Goal: Register for event/course

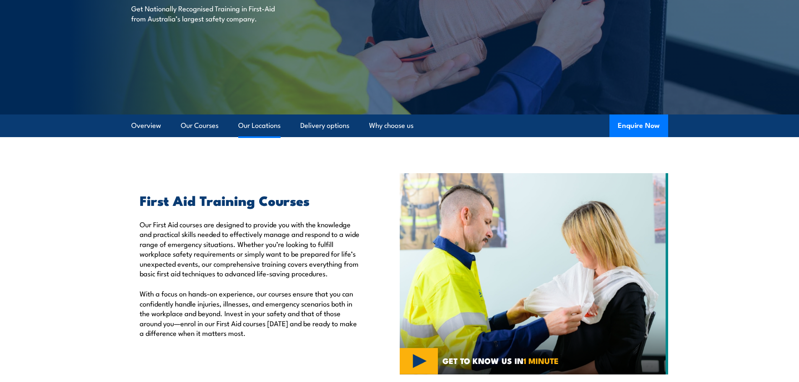
click at [257, 130] on link "Our Locations" at bounding box center [259, 126] width 42 height 22
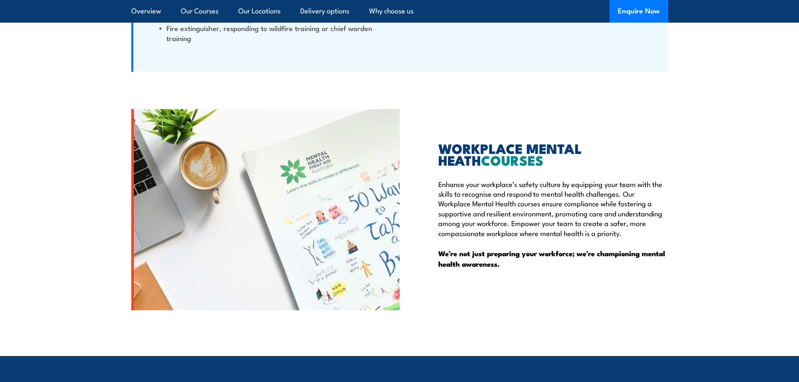
scroll to position [2039, 0]
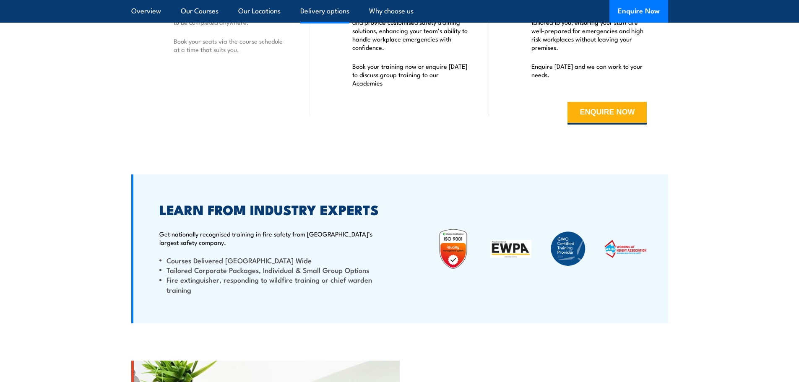
click at [330, 8] on link "Delivery options" at bounding box center [324, 11] width 49 height 22
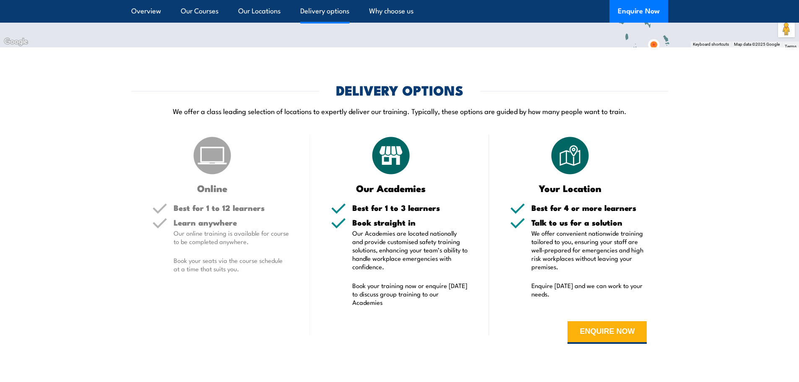
scroll to position [1815, 0]
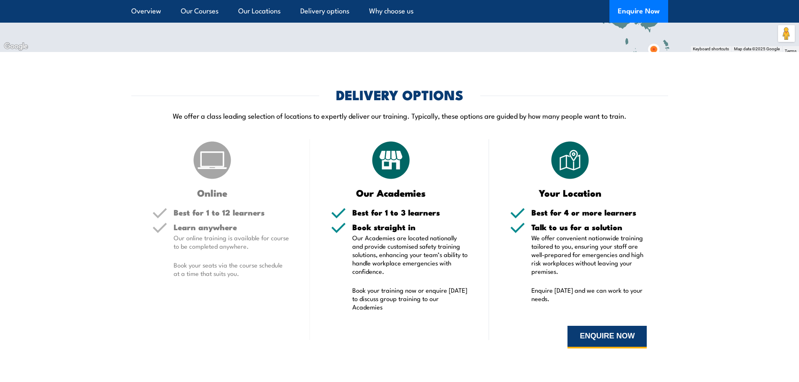
click at [585, 336] on button "ENQUIRE NOW" at bounding box center [606, 337] width 79 height 23
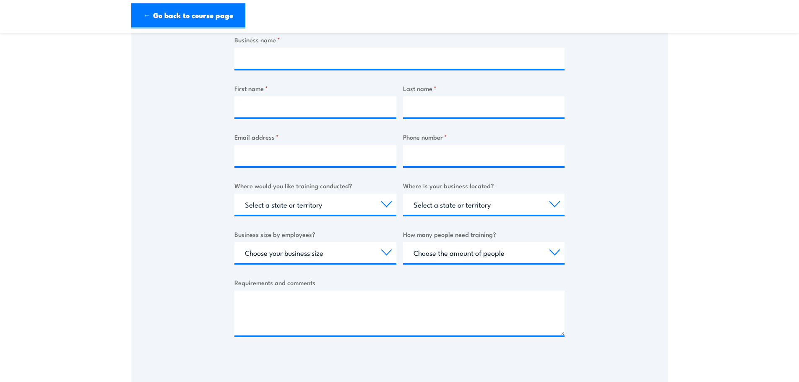
scroll to position [377, 0]
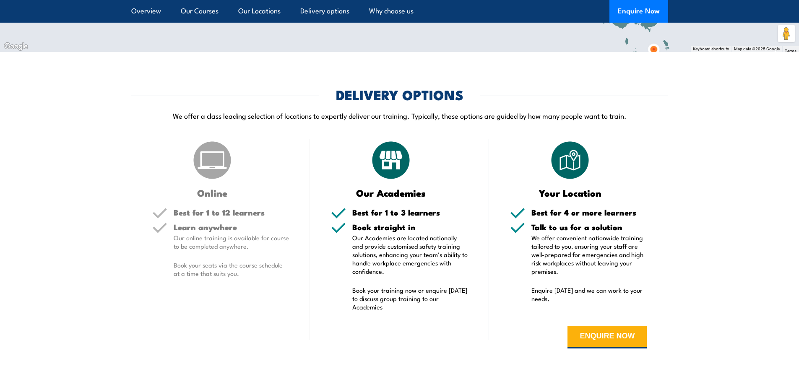
scroll to position [1535, 0]
